Goal: Find specific page/section: Find specific page/section

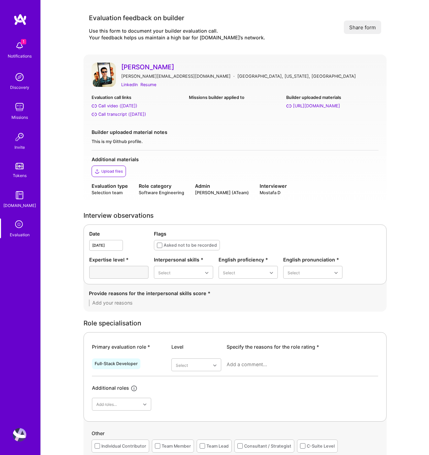
click at [15, 223] on icon at bounding box center [19, 224] width 13 height 13
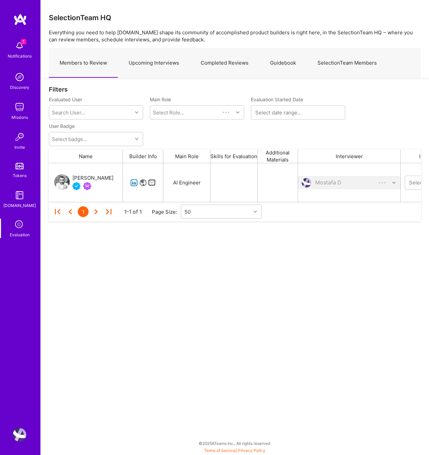
scroll to position [39, 372]
click at [157, 63] on link "Upcoming Interviews" at bounding box center [154, 62] width 72 height 29
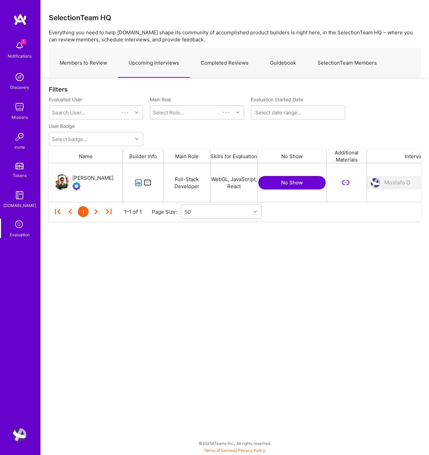
scroll to position [39, 372]
click at [109, 61] on link "Members to Review" at bounding box center [83, 62] width 69 height 29
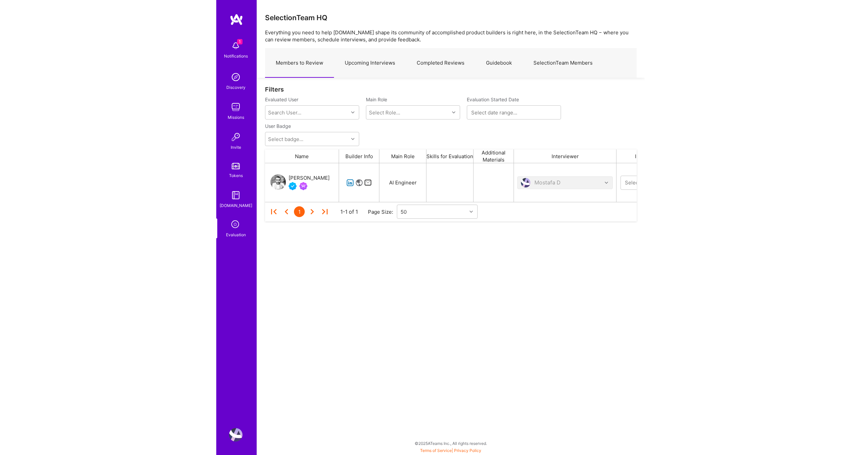
scroll to position [39, 496]
